Goal: Task Accomplishment & Management: Manage account settings

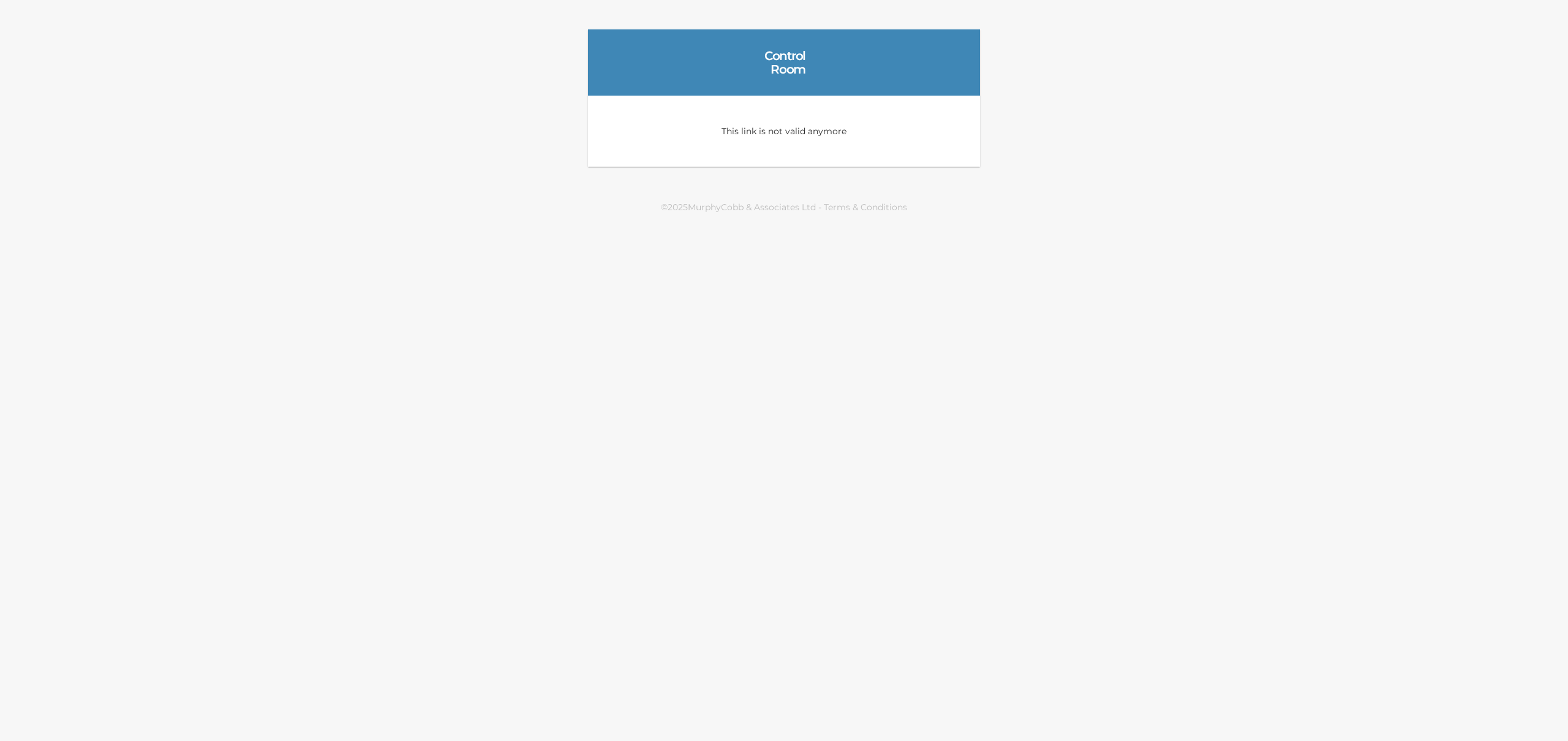
click at [743, 61] on div "Control Room" at bounding box center [784, 63] width 392 height 66
click at [791, 65] on div "Control Room" at bounding box center [784, 63] width 43 height 27
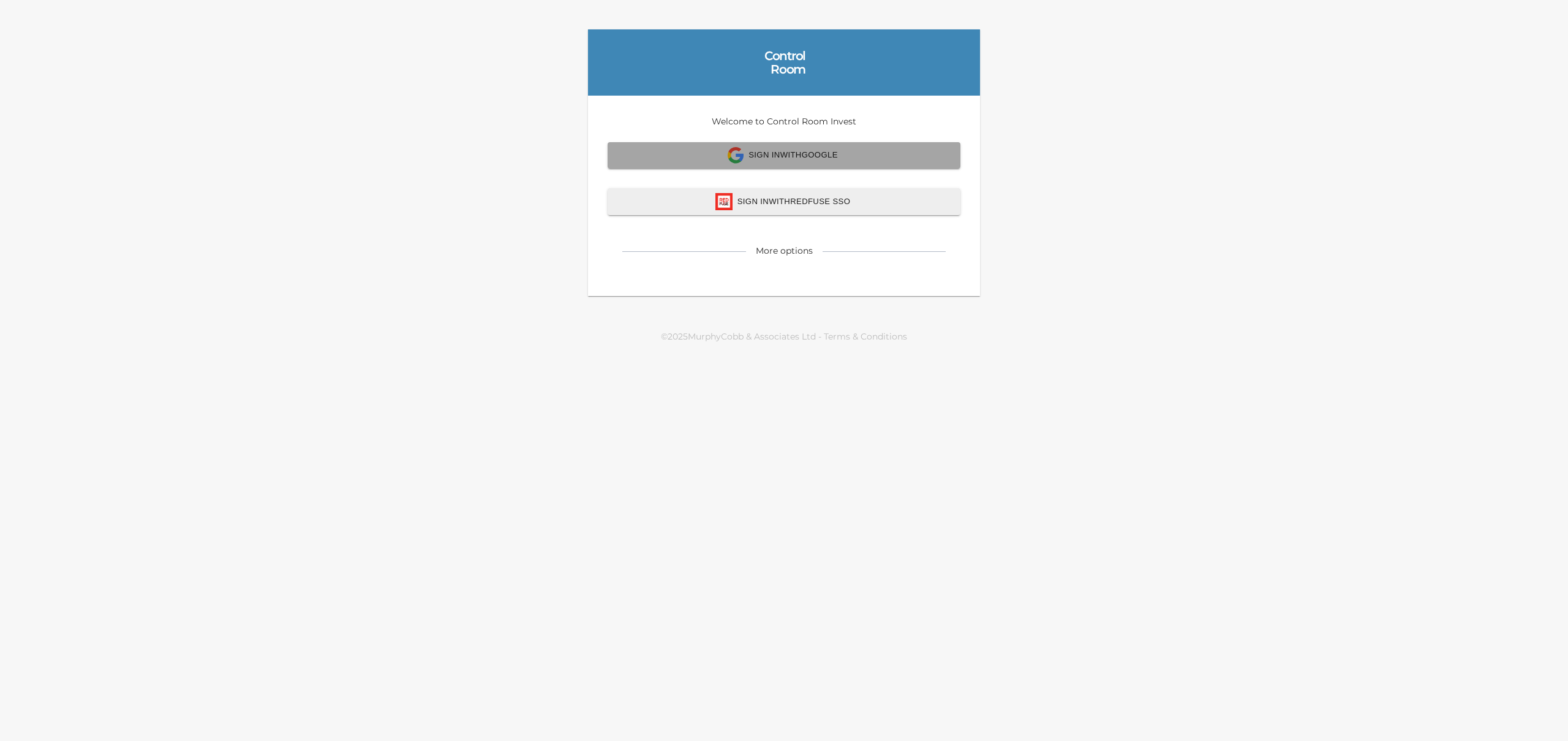
click at [704, 151] on span "Sign In with Google" at bounding box center [784, 155] width 326 height 16
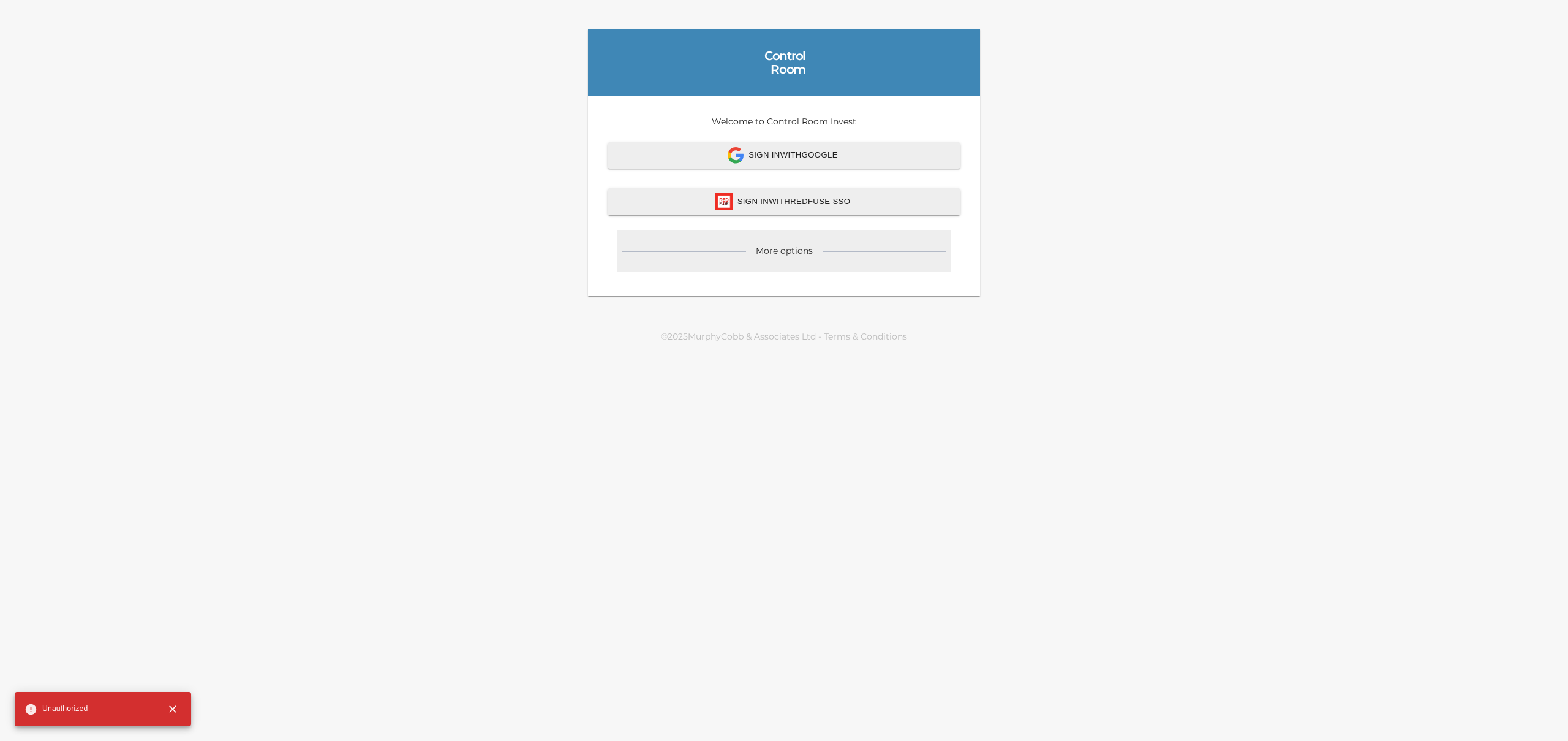
click at [791, 254] on div "More options" at bounding box center [784, 251] width 57 height 12
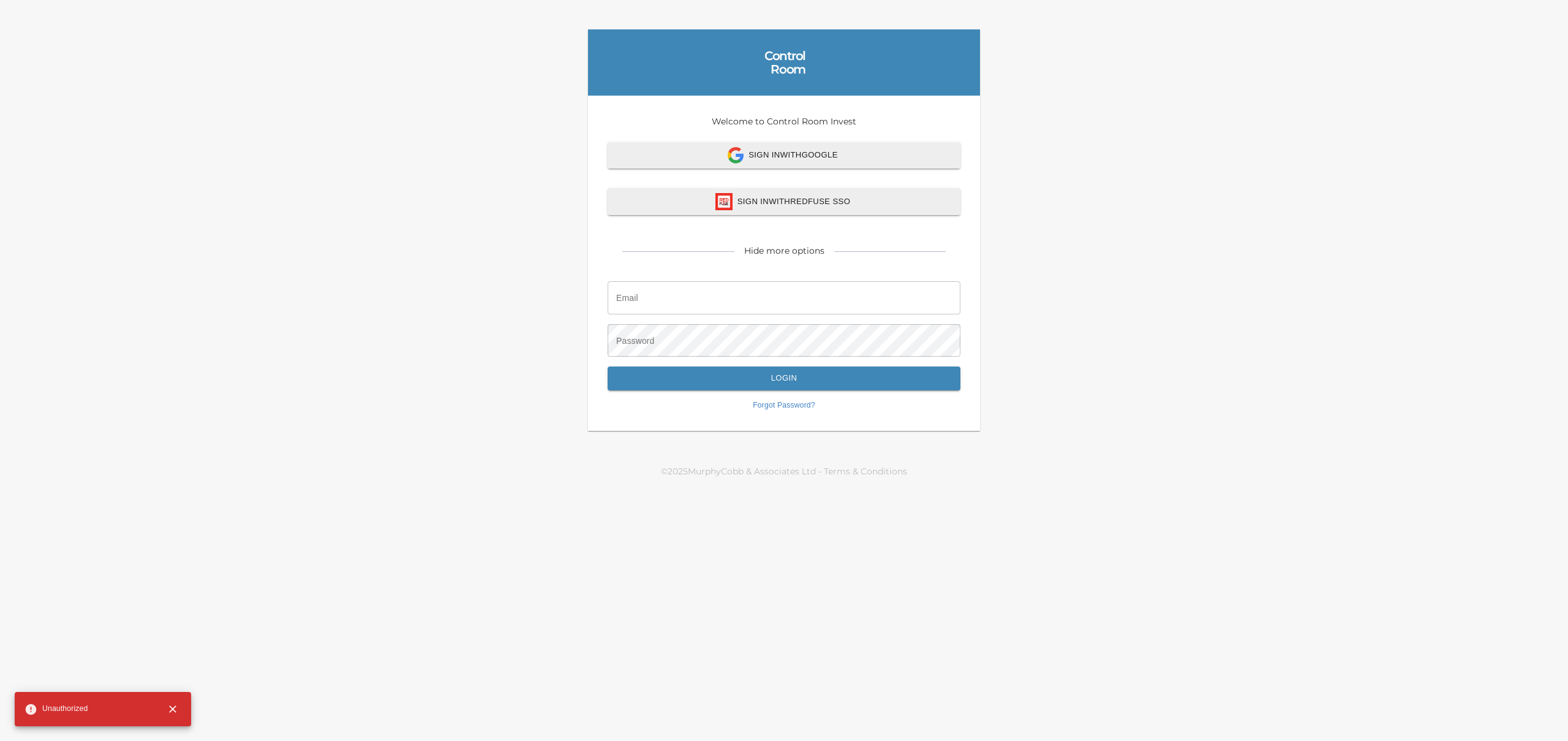
click at [741, 307] on input "email" at bounding box center [784, 297] width 353 height 33
type input "[PERSON_NAME][EMAIL_ADDRESS][DOMAIN_NAME]"
click at [787, 407] on link "Forgot Password?" at bounding box center [784, 405] width 353 height 11
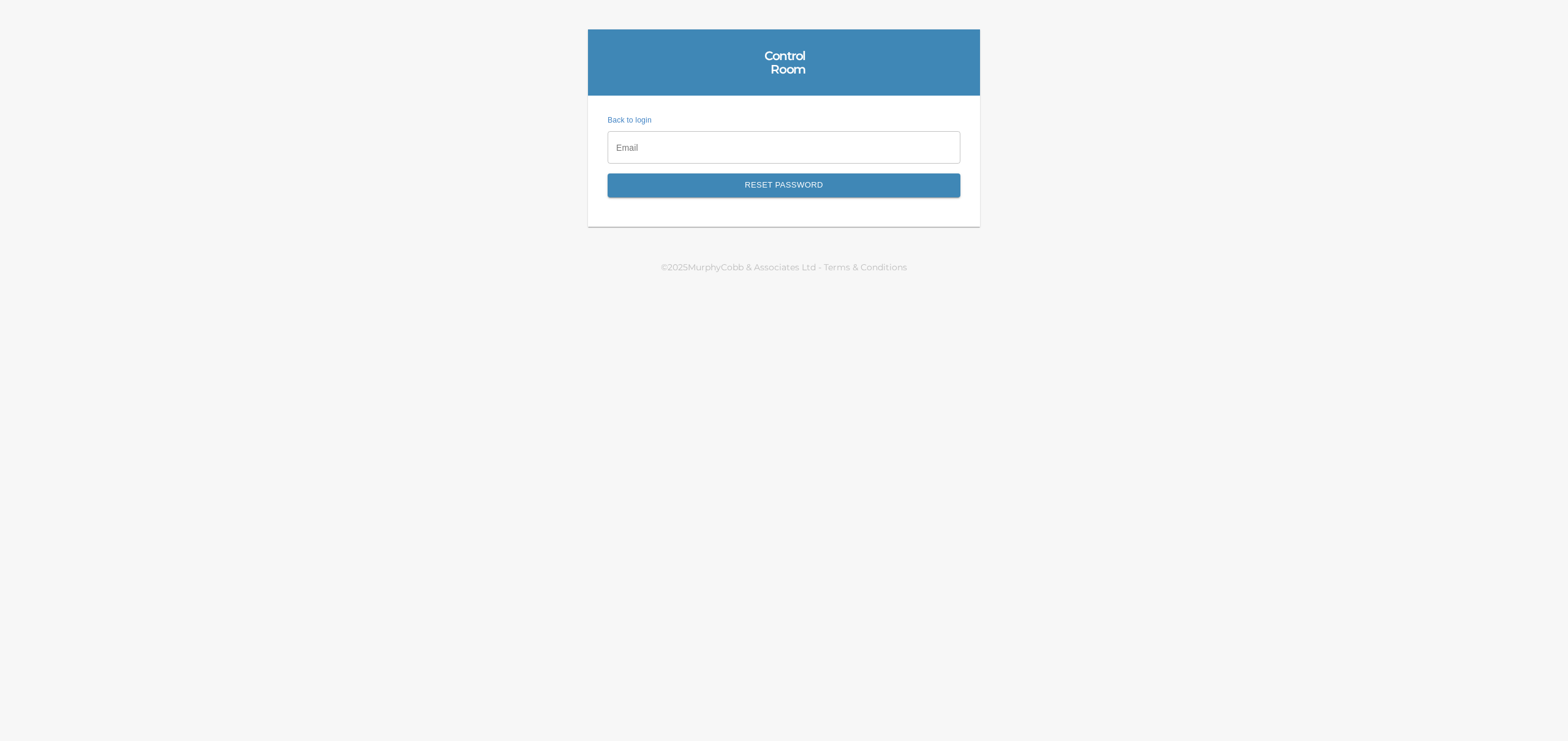
click at [715, 152] on input "email" at bounding box center [784, 147] width 353 height 33
type input "[PERSON_NAME][EMAIL_ADDRESS][DOMAIN_NAME]"
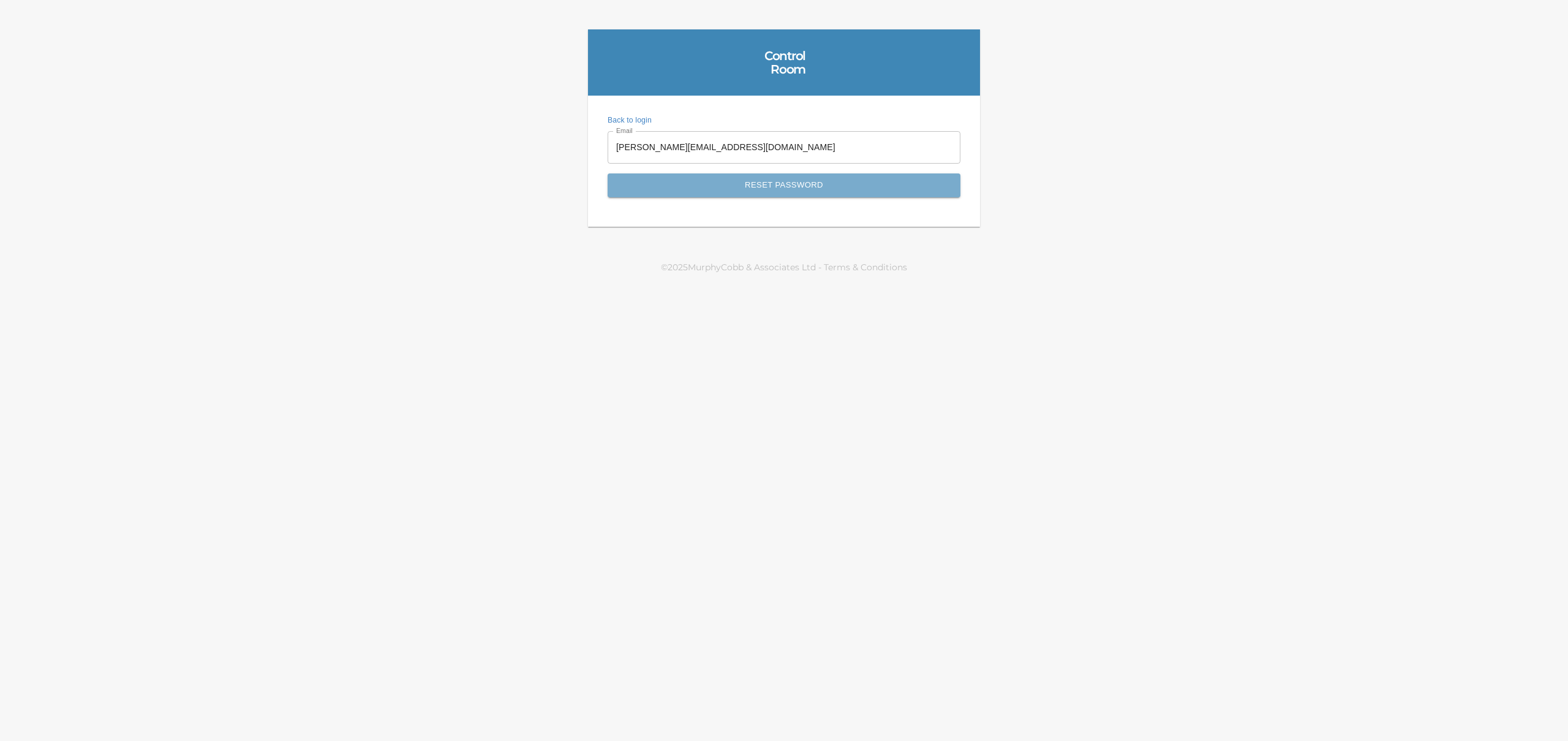
click at [733, 186] on span "Reset Password" at bounding box center [784, 185] width 326 height 14
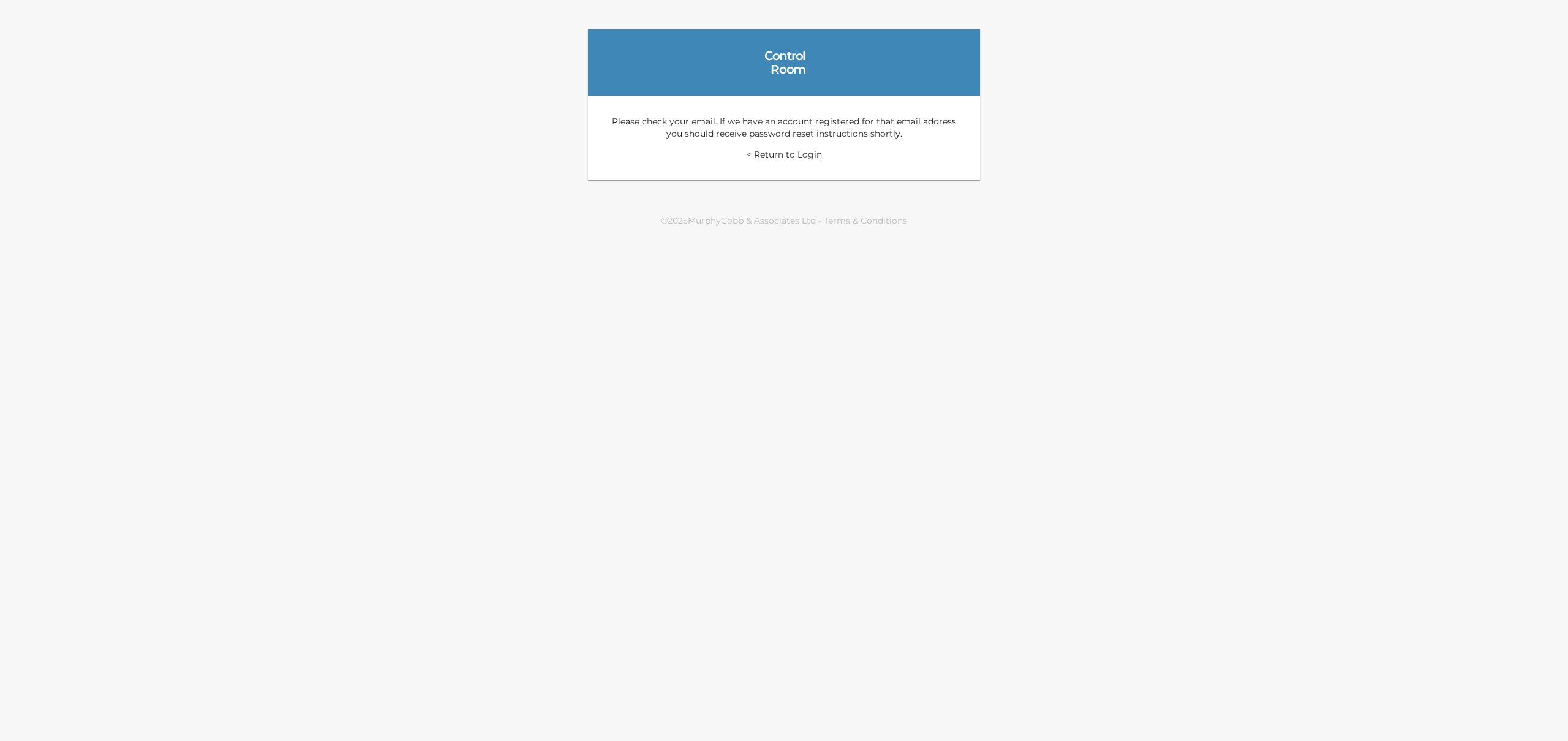
click at [777, 155] on link "< Return to Login" at bounding box center [785, 154] width 76 height 11
